Goal: Navigation & Orientation: Find specific page/section

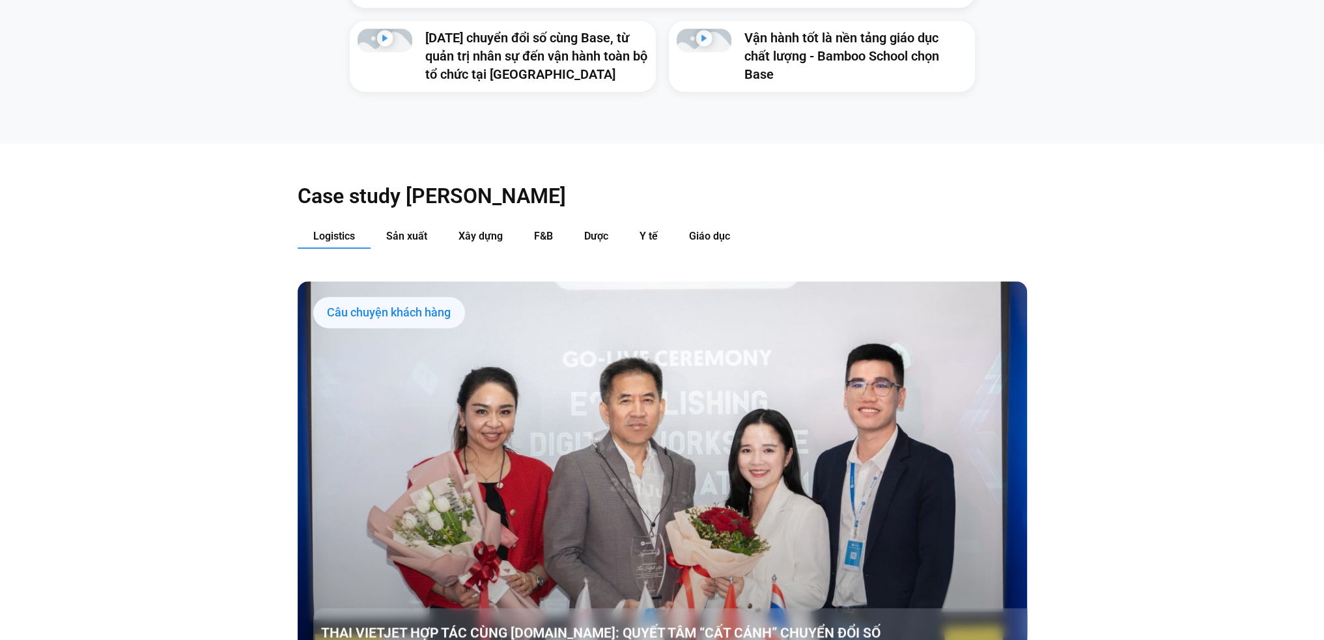
scroll to position [1476, 0]
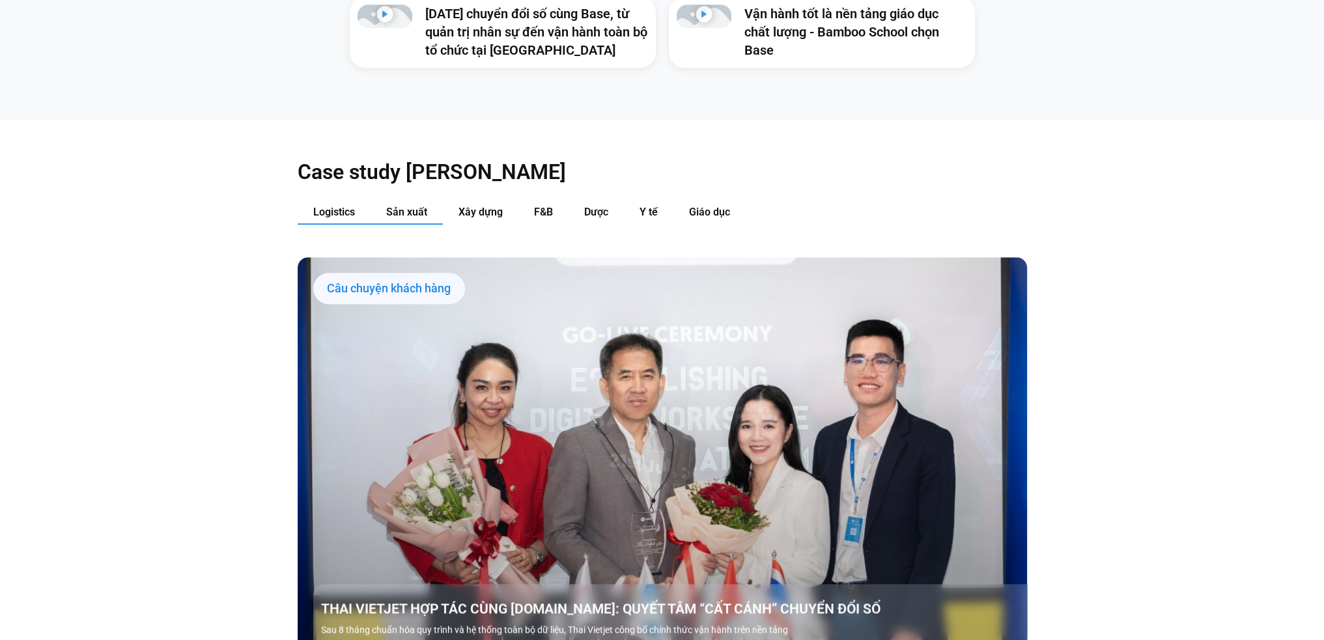
click at [419, 206] on span "Sản xuất" at bounding box center [406, 212] width 41 height 12
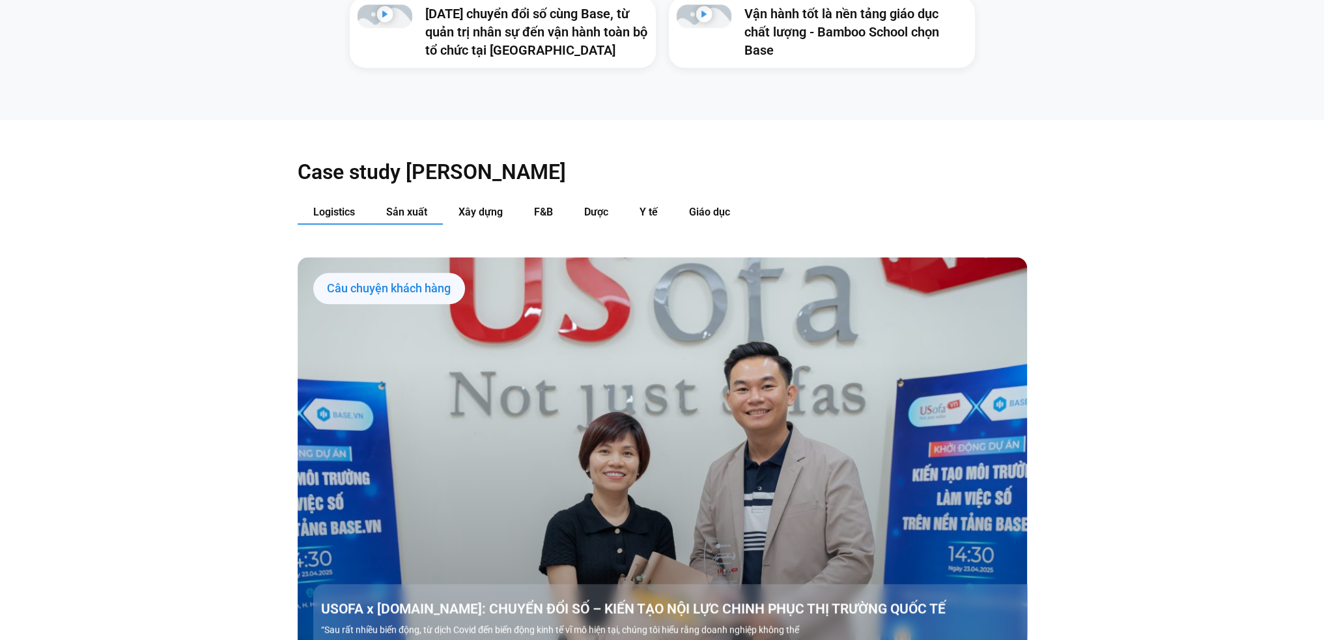
click at [321, 206] on span "Logistics" at bounding box center [334, 212] width 42 height 12
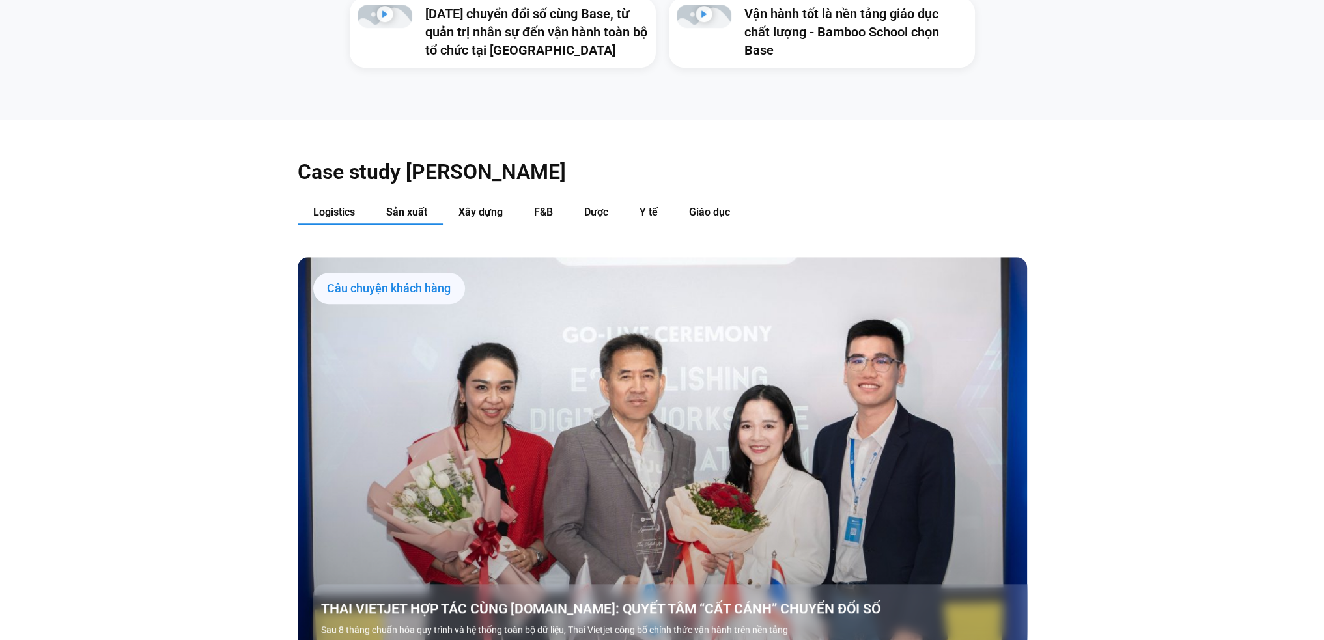
click at [412, 206] on span "Sản xuất" at bounding box center [406, 212] width 41 height 12
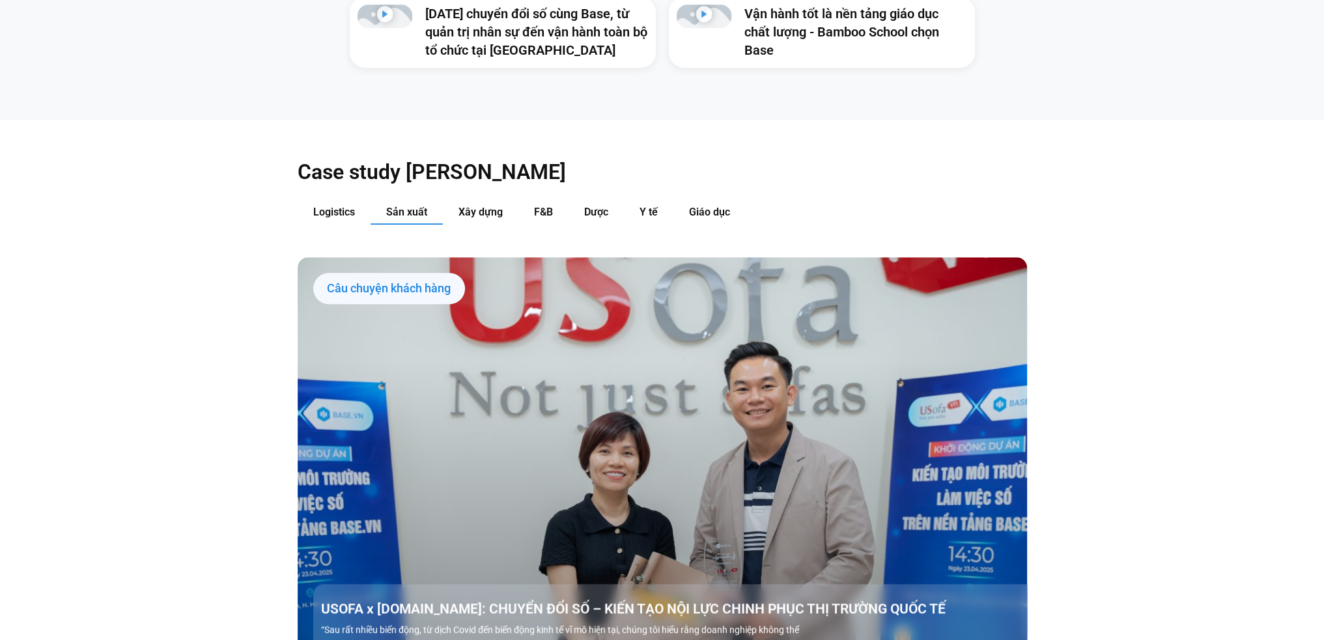
click at [537, 211] on div "Logistics Sản xuất Xây dựng F&B Dược Y tế Giáo dục Câu chuyện khách hàng THAI V…" at bounding box center [662, 542] width 729 height 683
click at [500, 206] on span "Xây dựng" at bounding box center [480, 212] width 44 height 12
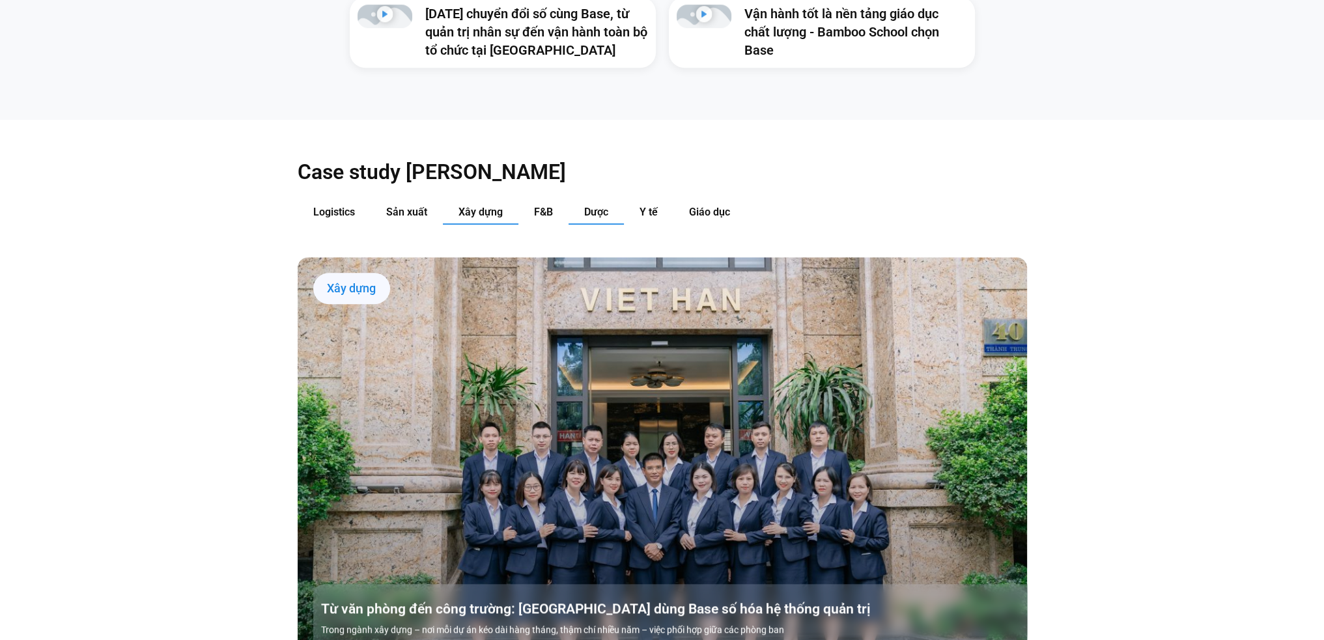
drag, startPoint x: 542, startPoint y: 187, endPoint x: 585, endPoint y: 191, distance: 43.8
click at [542, 206] on span "F&B" at bounding box center [543, 212] width 19 height 12
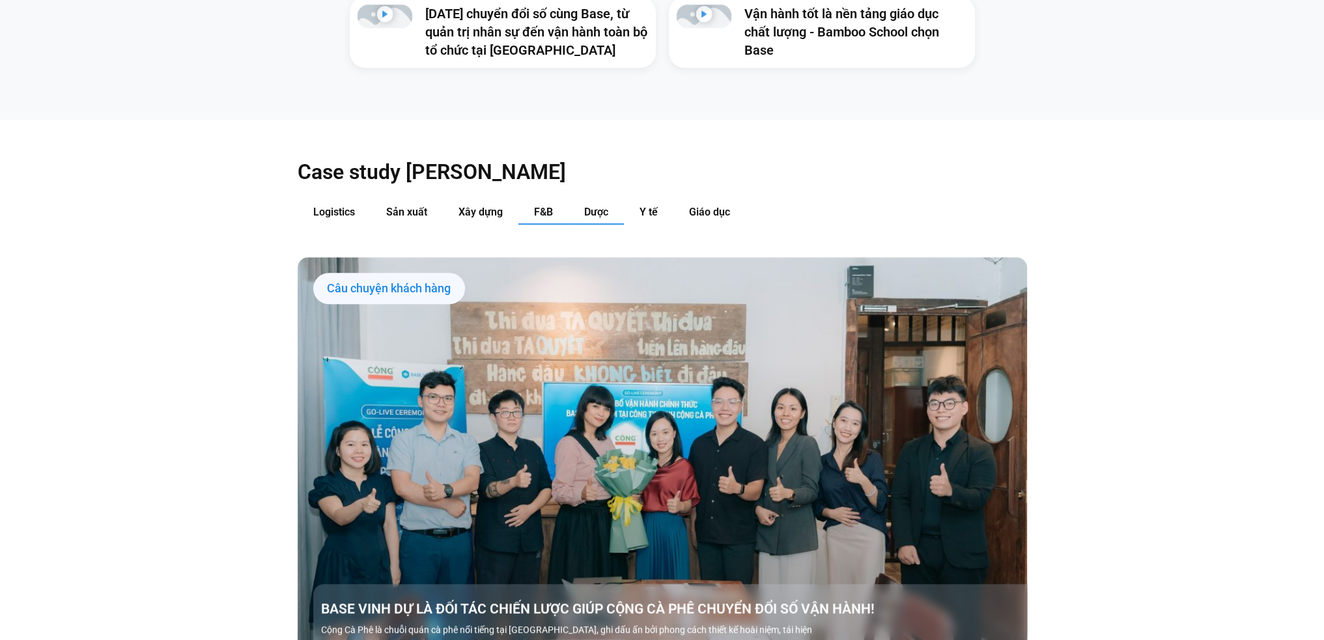
click at [602, 206] on span "Dược" at bounding box center [596, 212] width 24 height 12
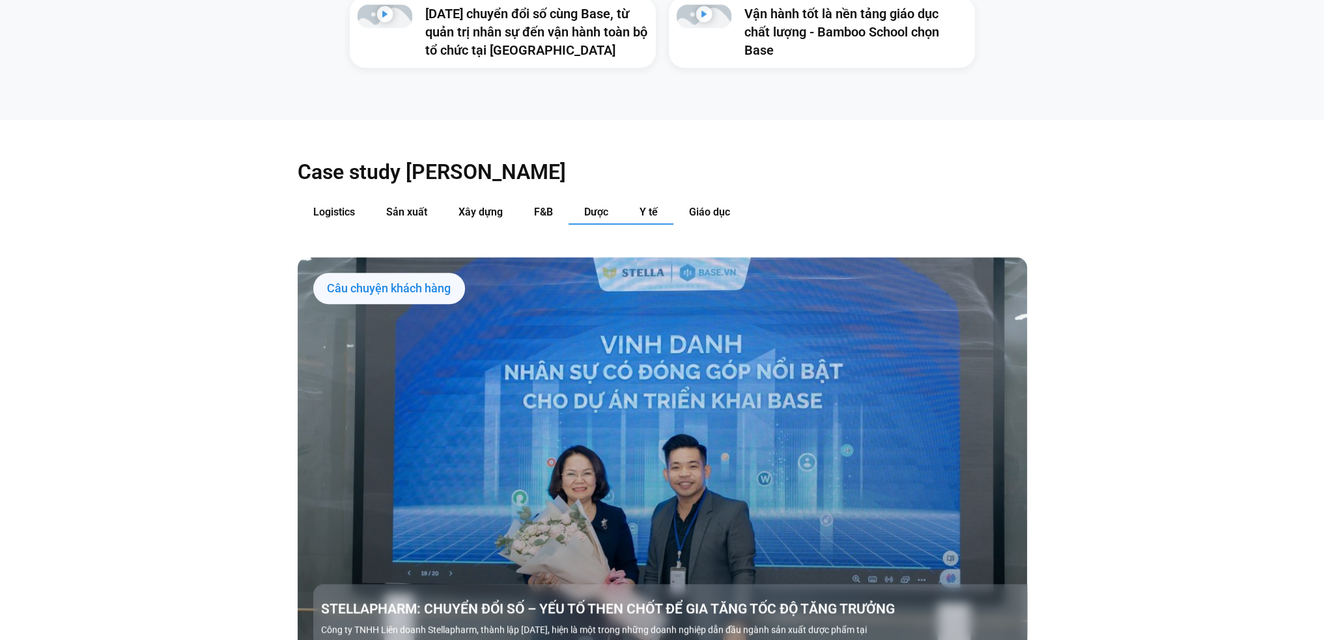
click at [651, 206] on span "Y tế" at bounding box center [648, 212] width 18 height 12
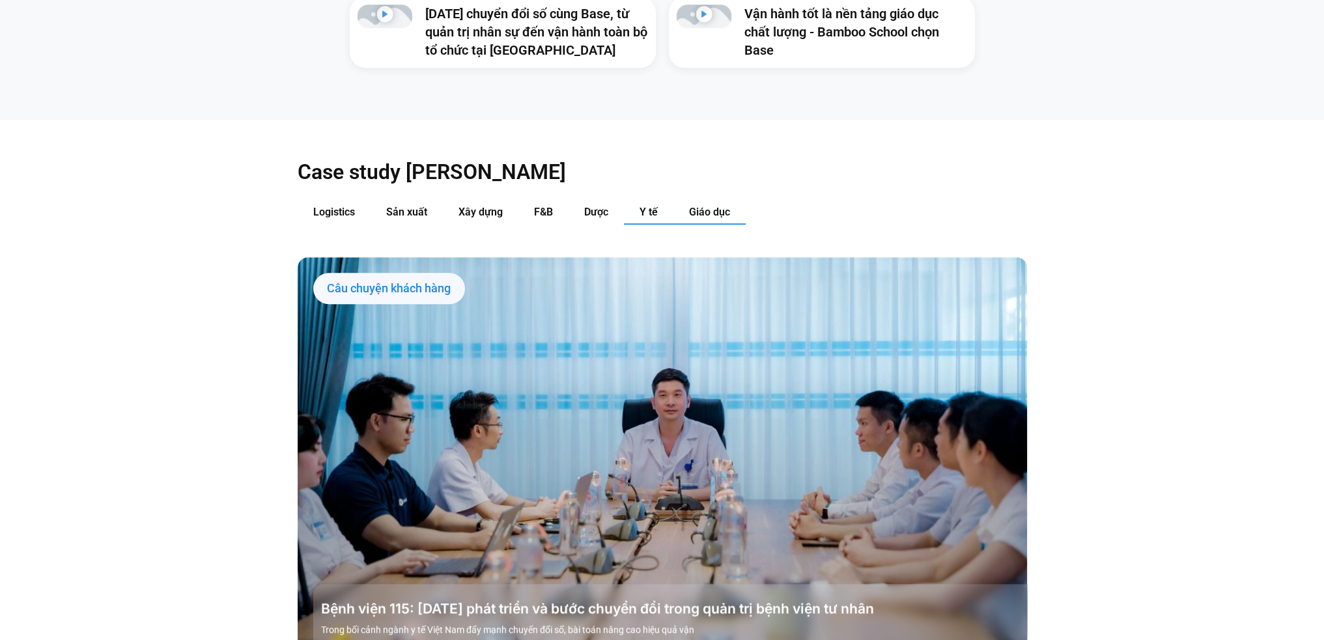
drag, startPoint x: 740, startPoint y: 193, endPoint x: 727, endPoint y: 192, distance: 13.7
click at [740, 201] on button "Giáo dục" at bounding box center [709, 213] width 72 height 24
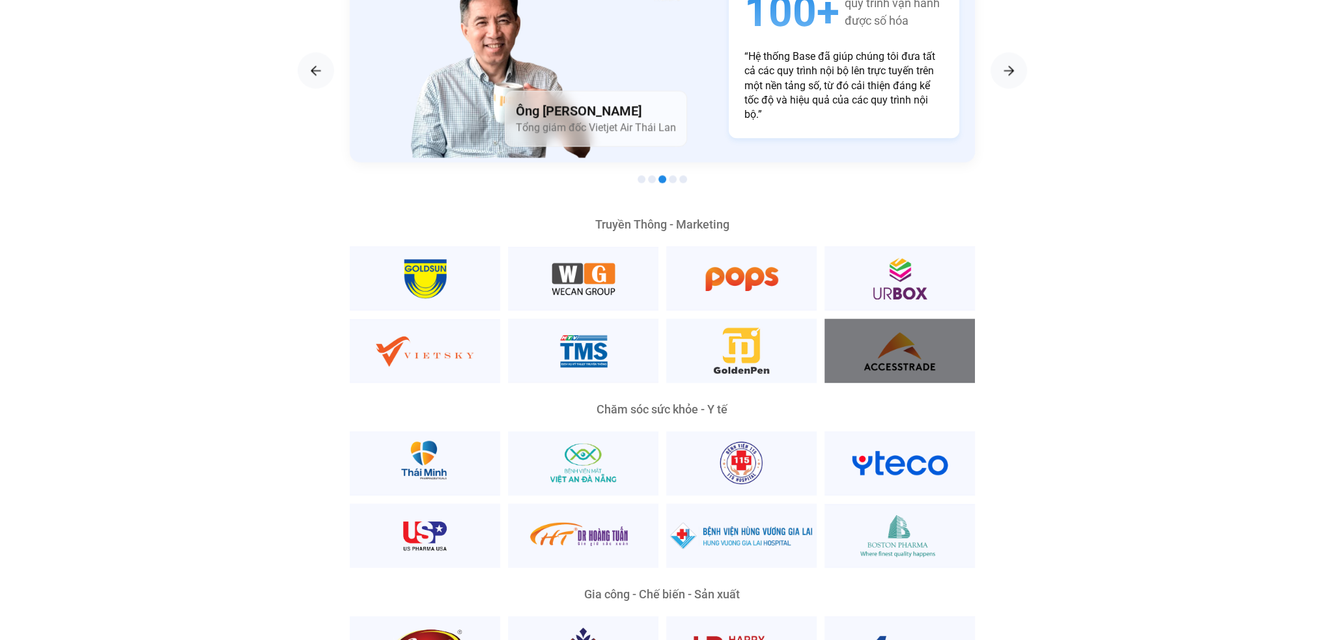
scroll to position [1823, 0]
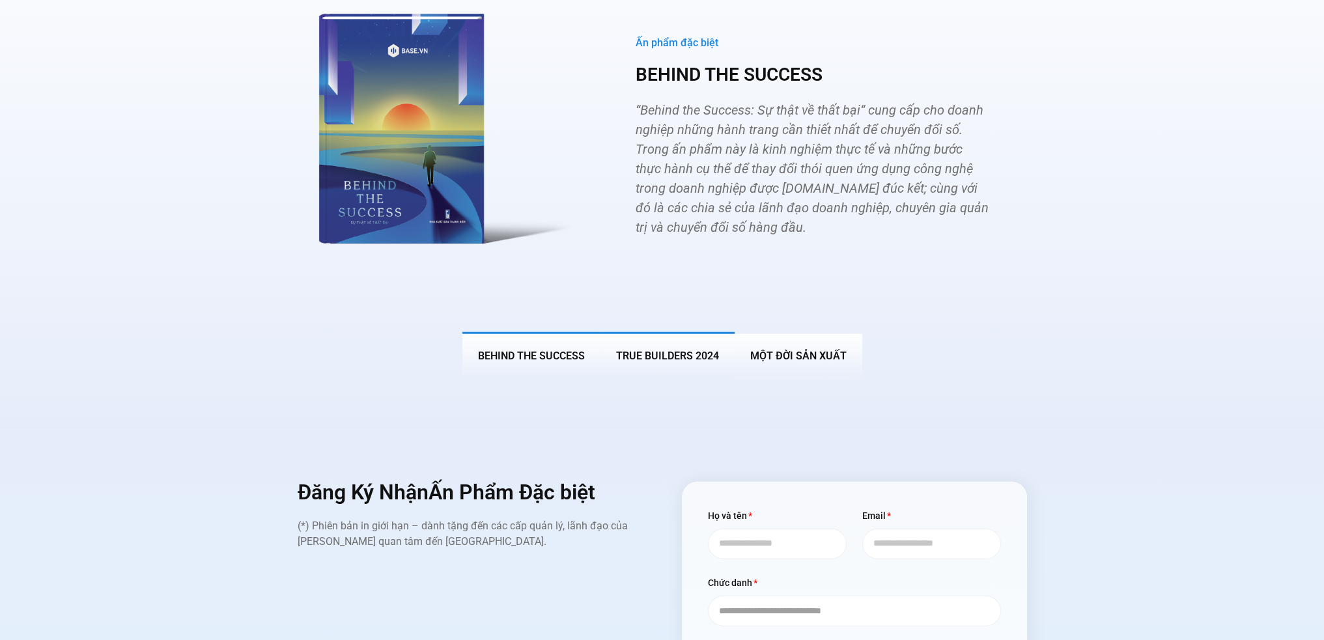
drag, startPoint x: 658, startPoint y: 315, endPoint x: 686, endPoint y: 315, distance: 28.0
click at [658, 332] on button "True Builders 2024" at bounding box center [667, 355] width 134 height 46
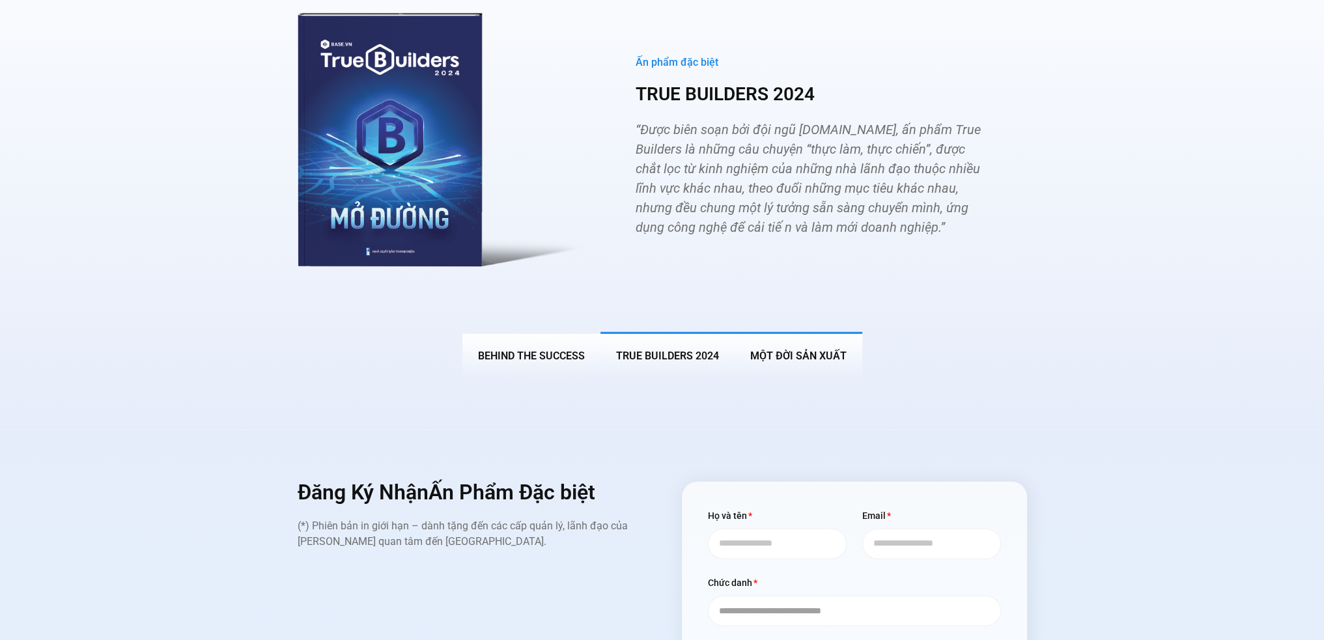
drag, startPoint x: 776, startPoint y: 315, endPoint x: 821, endPoint y: 325, distance: 45.3
click at [776, 332] on button "MỘT ĐỜI SẢN XUẤT" at bounding box center [799, 355] width 128 height 46
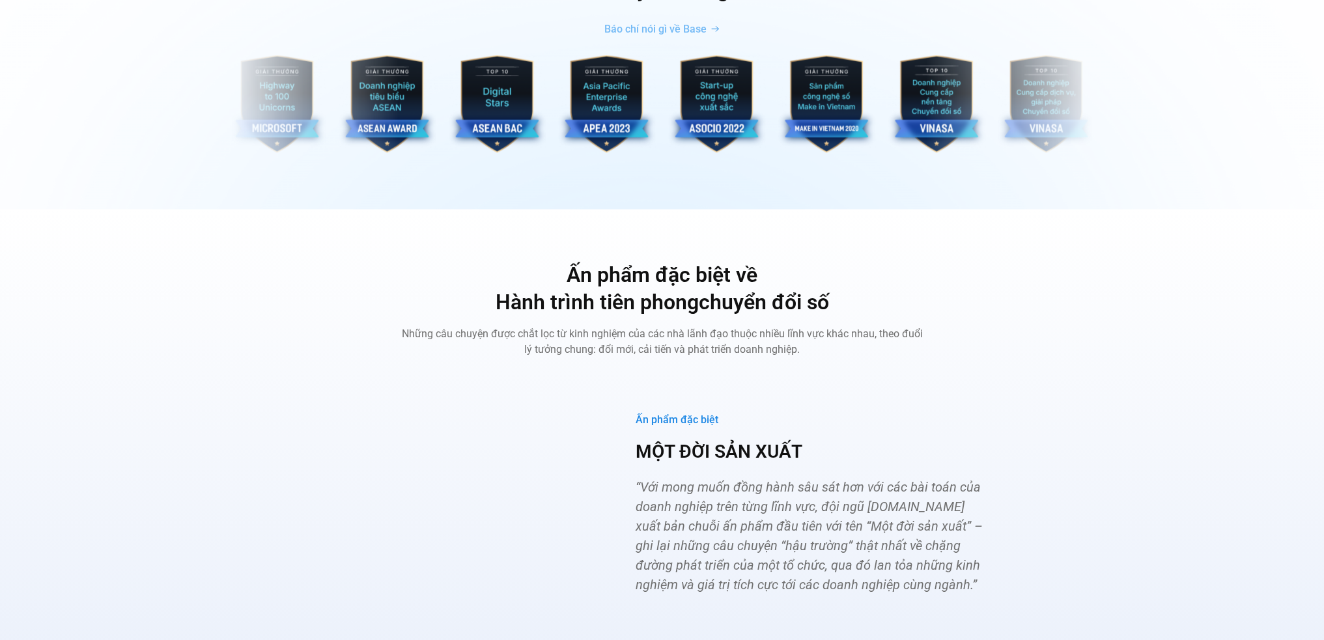
scroll to position [4147, 0]
